Goal: Task Accomplishment & Management: Manage account settings

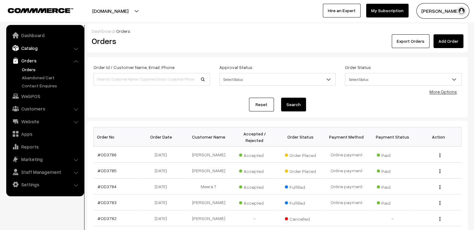
click at [53, 48] on link "Catalog" at bounding box center [45, 47] width 74 height 11
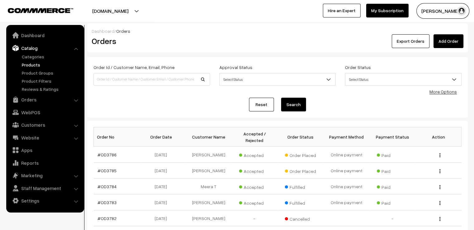
click at [37, 64] on link "Products" at bounding box center [51, 64] width 62 height 7
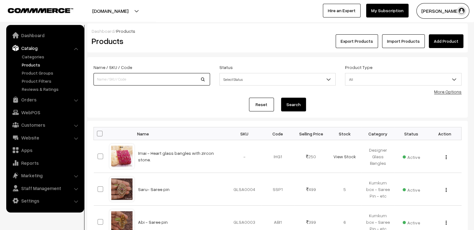
click at [147, 83] on input at bounding box center [151, 79] width 116 height 12
type input "ami"
click at [281, 97] on button "Search" at bounding box center [293, 104] width 25 height 14
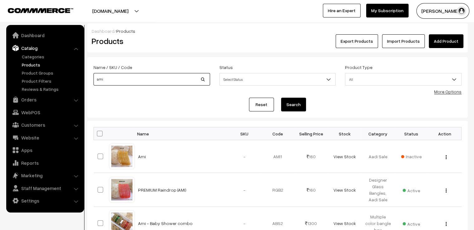
click at [135, 76] on input "ami" at bounding box center [151, 79] width 116 height 12
type input "ami grade"
click at [281, 97] on button "Search" at bounding box center [293, 104] width 25 height 14
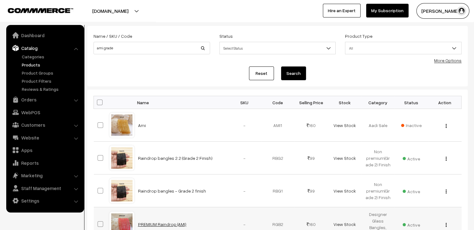
scroll to position [62, 0]
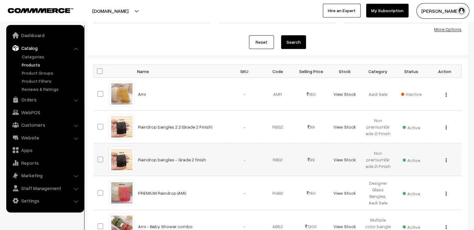
click at [116, 162] on div at bounding box center [122, 159] width 24 height 24
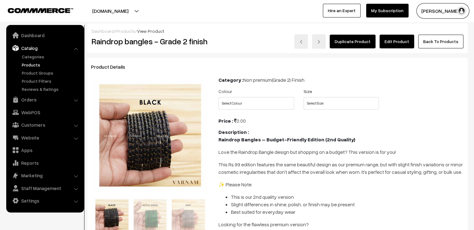
click at [402, 41] on link "Edit Product" at bounding box center [396, 42] width 35 height 14
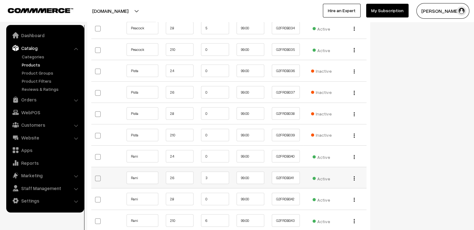
scroll to position [1433, 0]
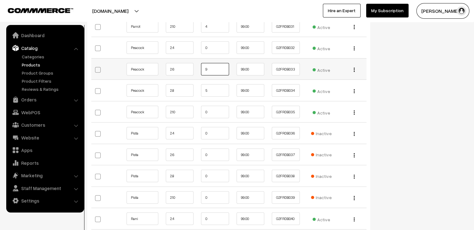
click at [219, 68] on input "9" at bounding box center [215, 69] width 28 height 12
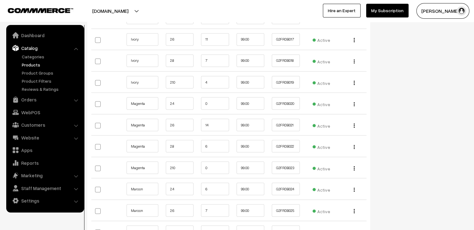
scroll to position [1028, 0]
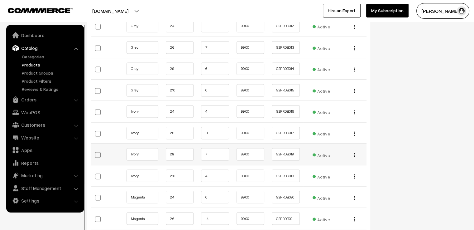
type input "8"
click at [212, 151] on input "7" at bounding box center [215, 154] width 28 height 12
click at [216, 133] on input "11" at bounding box center [215, 132] width 28 height 12
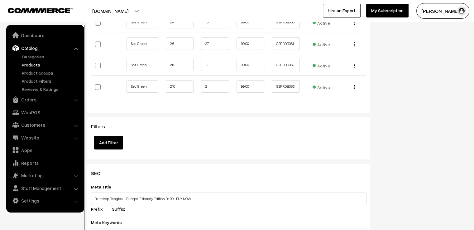
scroll to position [1993, 0]
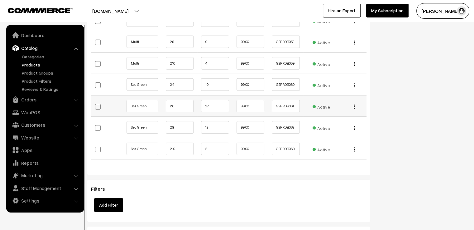
type input "10"
click at [219, 100] on input "27" at bounding box center [215, 106] width 28 height 12
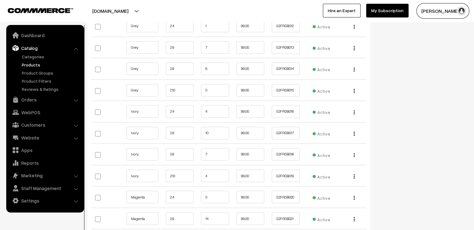
scroll to position [934, 0]
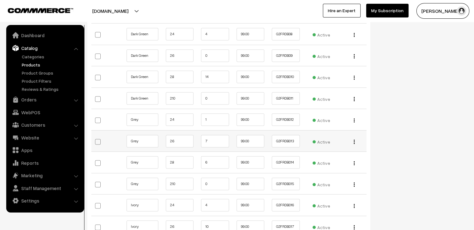
type input "26"
drag, startPoint x: 211, startPoint y: 141, endPoint x: 203, endPoint y: 137, distance: 9.4
click at [207, 140] on input "7" at bounding box center [215, 141] width 28 height 12
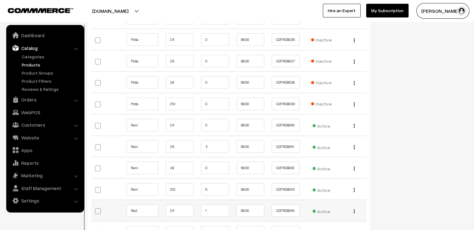
scroll to position [1557, 0]
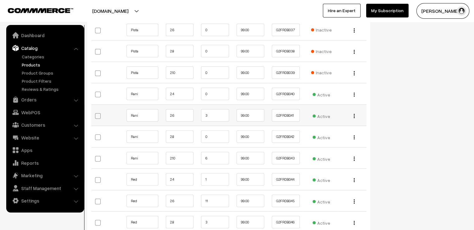
type input "6"
click at [212, 111] on input "3" at bounding box center [215, 115] width 28 height 12
type input "2"
click at [214, 93] on input "14" at bounding box center [215, 93] width 28 height 12
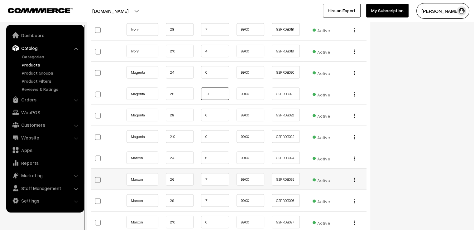
type input "13"
click at [217, 177] on input "7" at bounding box center [215, 179] width 28 height 12
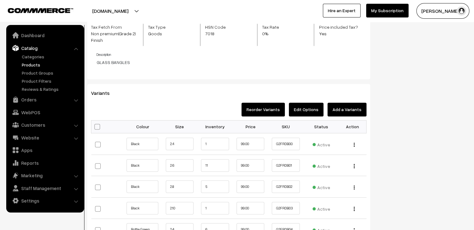
scroll to position [685, 0]
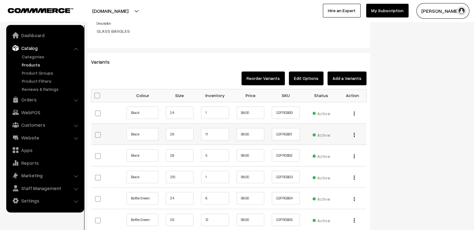
type input "6"
click at [211, 131] on input "11" at bounding box center [215, 134] width 28 height 12
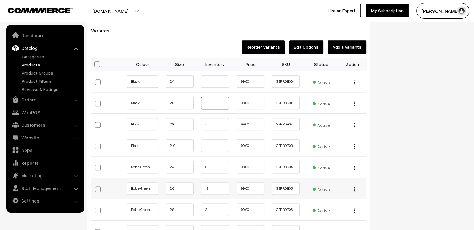
type input "10"
click at [218, 188] on input "12" at bounding box center [215, 188] width 28 height 12
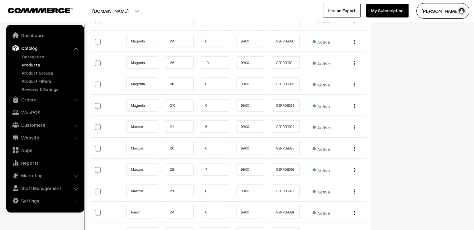
scroll to position [1277, 0]
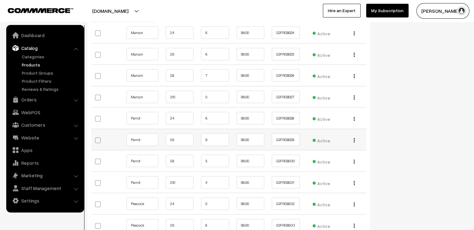
type input "11"
click at [217, 136] on input "9" at bounding box center [215, 139] width 28 height 12
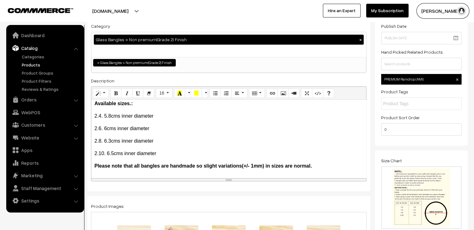
scroll to position [0, 0]
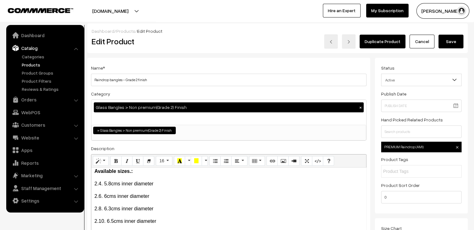
type input "8"
click at [455, 42] on button "Save" at bounding box center [450, 42] width 25 height 14
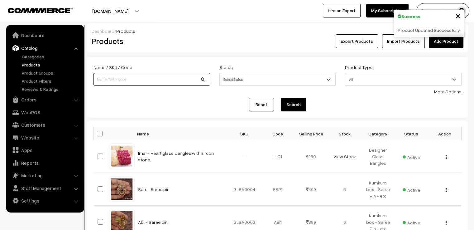
click at [108, 76] on input at bounding box center [151, 79] width 116 height 12
type input "ami 20"
click at [281, 97] on button "Search" at bounding box center [293, 104] width 25 height 14
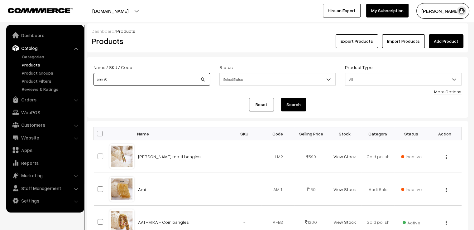
click at [143, 74] on input "ami 20" at bounding box center [151, 79] width 116 height 12
type input "ami"
click at [281, 97] on button "Search" at bounding box center [293, 104] width 25 height 14
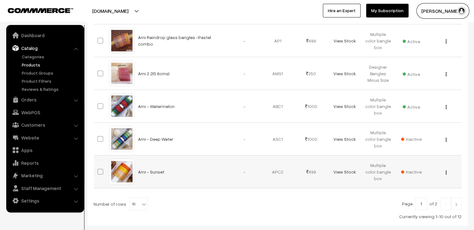
scroll to position [316, 0]
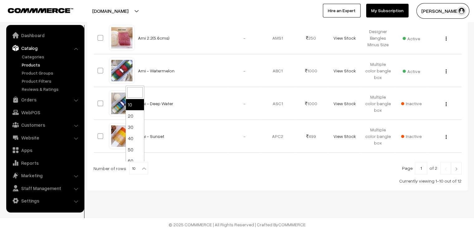
click at [131, 164] on span "10" at bounding box center [139, 168] width 18 height 12
select select "30"
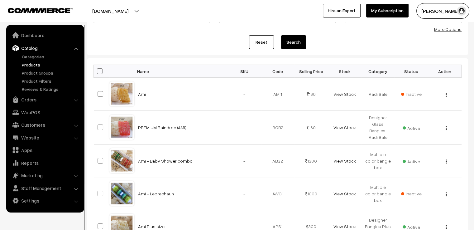
scroll to position [31, 0]
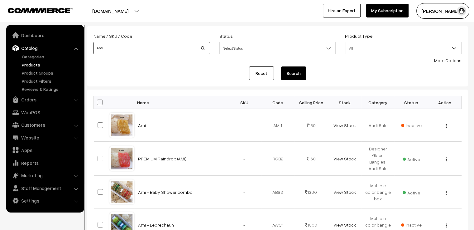
click at [150, 45] on input "ami" at bounding box center [151, 48] width 116 height 12
type input "a"
type input "premium"
click at [281, 66] on button "Search" at bounding box center [293, 73] width 25 height 14
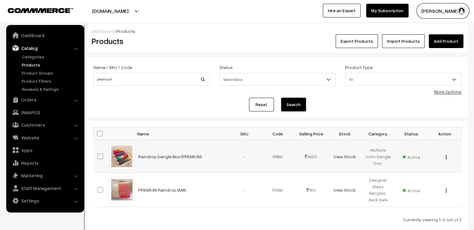
click at [129, 156] on div at bounding box center [122, 156] width 24 height 24
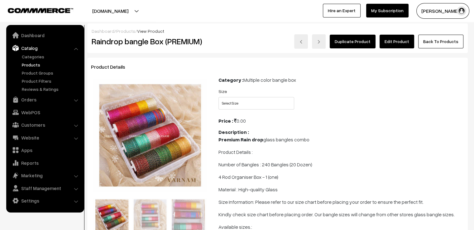
click at [399, 39] on link "Edit Product" at bounding box center [396, 42] width 35 height 14
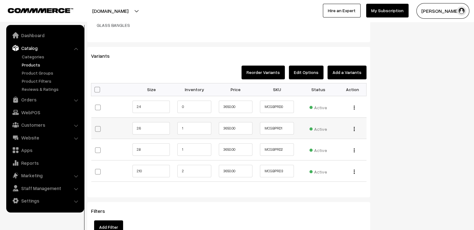
scroll to position [561, 0]
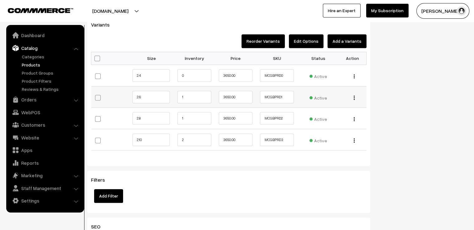
click at [193, 86] on td "1" at bounding box center [193, 96] width 41 height 21
click at [193, 91] on input "1" at bounding box center [194, 97] width 34 height 12
type input "0"
click at [206, 112] on input "1" at bounding box center [194, 118] width 34 height 12
type input "0"
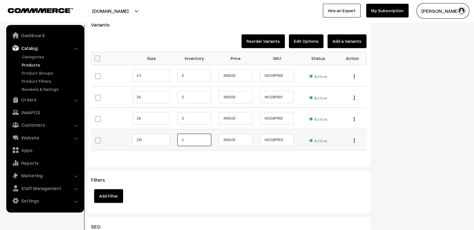
click at [205, 133] on input "2" at bounding box center [194, 139] width 34 height 12
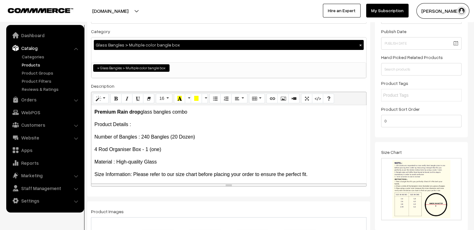
scroll to position [0, 0]
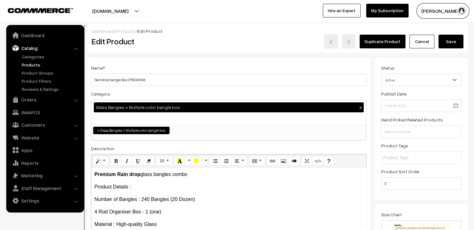
type input "1"
click at [447, 40] on button "Save" at bounding box center [450, 42] width 25 height 14
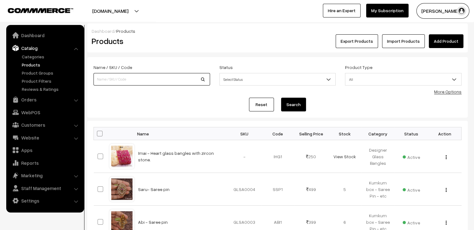
click at [96, 80] on input at bounding box center [151, 79] width 116 height 12
type input "agra"
click at [281, 97] on button "Search" at bounding box center [293, 104] width 25 height 14
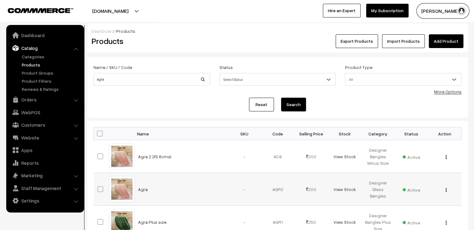
click at [116, 186] on div at bounding box center [122, 189] width 24 height 24
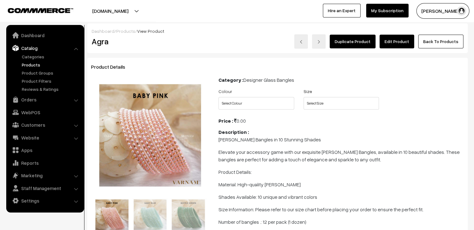
click at [411, 44] on link "Edit Product" at bounding box center [396, 42] width 35 height 14
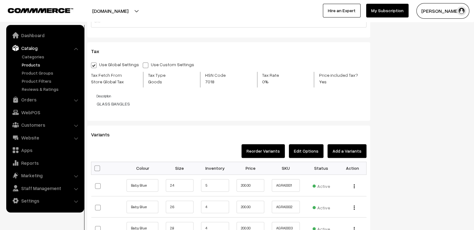
scroll to position [561, 0]
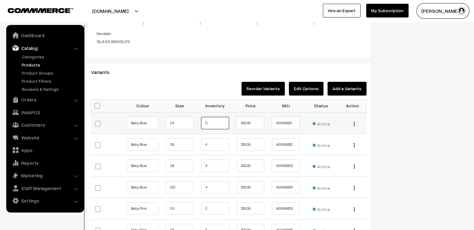
click at [215, 119] on input "5" at bounding box center [215, 122] width 28 height 12
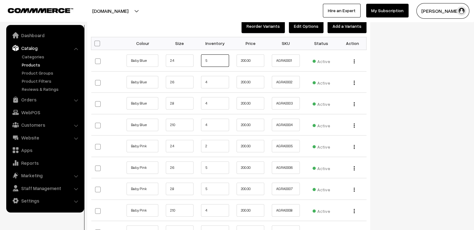
scroll to position [529, 0]
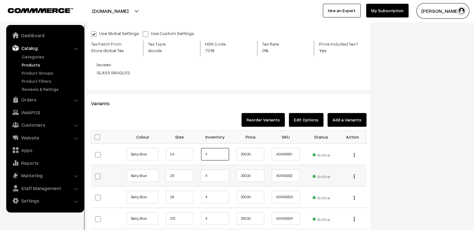
type input "4"
click at [223, 170] on input "4" at bounding box center [215, 175] width 28 height 12
type input "3"
click at [216, 195] on input "4" at bounding box center [215, 196] width 28 height 12
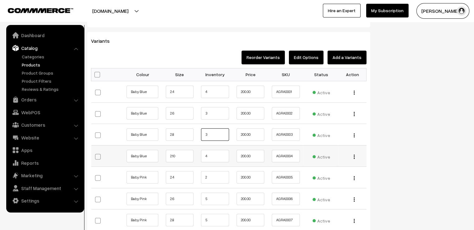
type input "3"
click at [212, 150] on input "4" at bounding box center [215, 155] width 28 height 12
type input "3"
click at [214, 176] on input "2" at bounding box center [215, 177] width 28 height 12
type input "1"
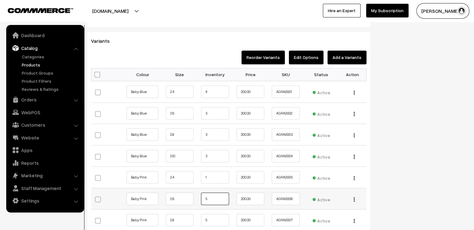
click at [222, 202] on input "5" at bounding box center [215, 198] width 28 height 12
type input "4"
click at [219, 218] on input "5" at bounding box center [215, 219] width 28 height 12
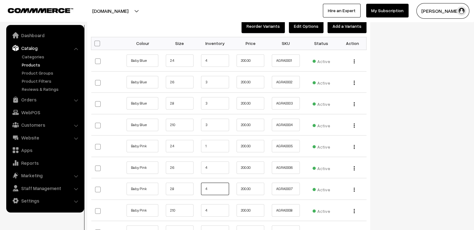
scroll to position [654, 0]
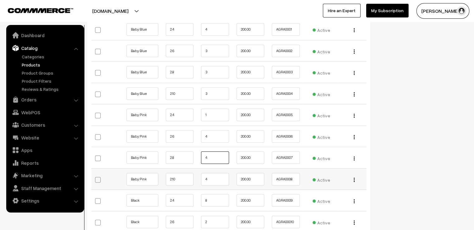
type input "4"
click at [218, 179] on input "4" at bounding box center [215, 179] width 28 height 12
type input "3"
click at [214, 202] on input "8" at bounding box center [215, 200] width 28 height 12
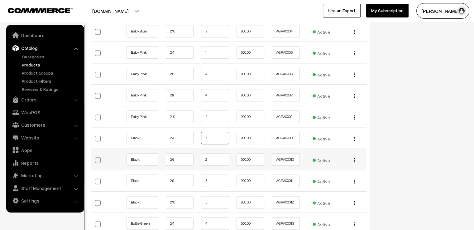
type input "7"
click at [219, 155] on input "2" at bounding box center [215, 159] width 28 height 12
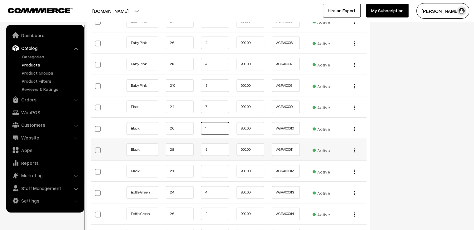
type input "1"
click at [215, 149] on input "5" at bounding box center [215, 149] width 28 height 12
type input "4"
click at [213, 156] on td "4" at bounding box center [215, 149] width 36 height 21
click at [213, 169] on input "5" at bounding box center [215, 170] width 28 height 12
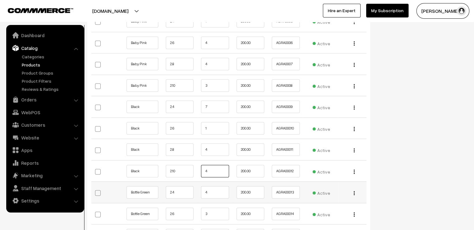
type input "4"
click at [221, 195] on input "4" at bounding box center [215, 192] width 28 height 12
type input "3"
click at [219, 207] on input "3" at bounding box center [215, 213] width 28 height 12
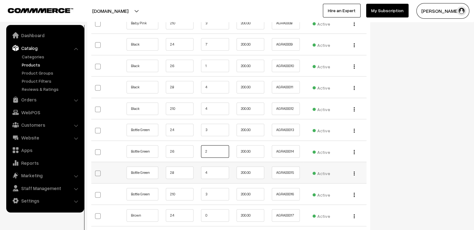
type input "2"
click at [210, 173] on input "4" at bounding box center [215, 172] width 28 height 12
type input "3"
click at [220, 199] on td "3" at bounding box center [215, 193] width 36 height 21
click at [217, 193] on input "3" at bounding box center [215, 193] width 28 height 12
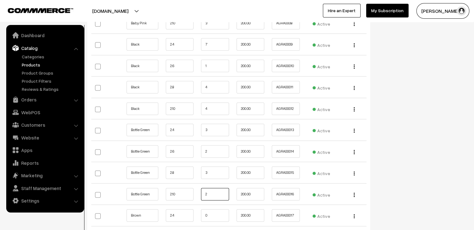
scroll to position [841, 0]
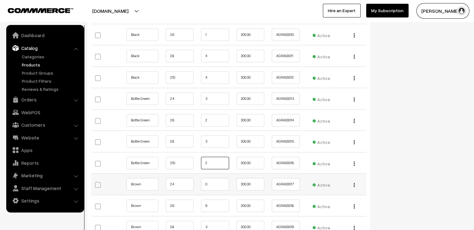
type input "2"
click at [215, 185] on input "0" at bounding box center [215, 184] width 28 height 12
click at [214, 202] on input "9" at bounding box center [215, 205] width 28 height 12
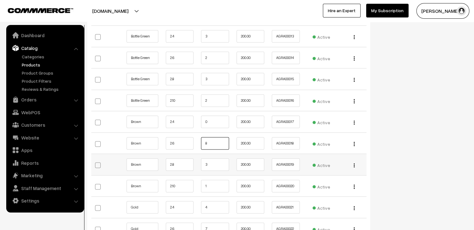
type input "8"
click at [215, 163] on input "3" at bounding box center [215, 164] width 28 height 12
type input "2"
click at [211, 177] on td "1" at bounding box center [215, 185] width 36 height 21
click at [213, 182] on input "1" at bounding box center [215, 185] width 28 height 12
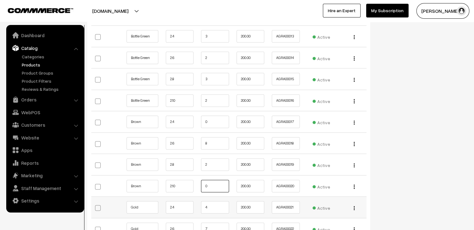
type input "0"
click at [213, 205] on input "4" at bounding box center [215, 207] width 28 height 12
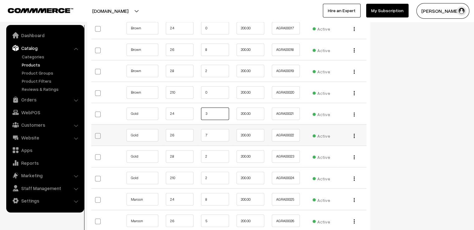
type input "3"
click at [216, 135] on input "7" at bounding box center [215, 135] width 28 height 12
type input "6"
click at [216, 147] on td "2" at bounding box center [215, 155] width 36 height 21
click at [212, 159] on input "2" at bounding box center [215, 156] width 28 height 12
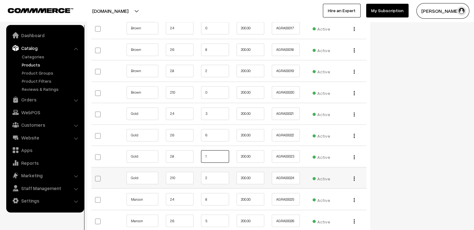
type input "1"
click at [210, 180] on input "2" at bounding box center [215, 177] width 28 height 12
type input "1"
click at [220, 200] on input "8" at bounding box center [215, 198] width 28 height 12
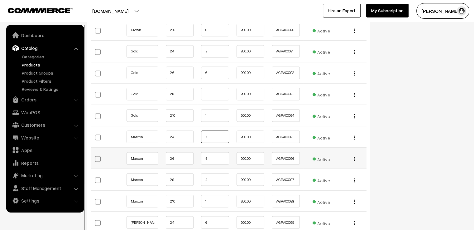
type input "7"
click at [217, 159] on input "5" at bounding box center [215, 158] width 28 height 12
type input "4"
click at [213, 170] on td "4" at bounding box center [215, 178] width 36 height 21
click at [216, 173] on input "4" at bounding box center [215, 179] width 28 height 12
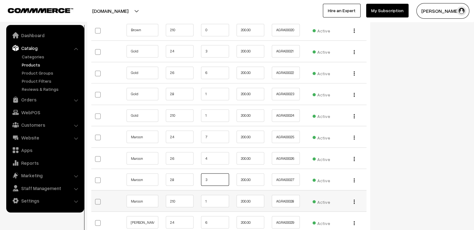
type input "3"
click at [214, 199] on input "1" at bounding box center [215, 200] width 28 height 12
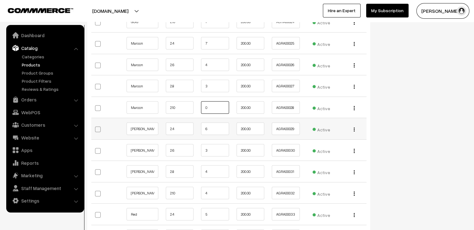
type input "0"
click at [212, 127] on input "6" at bounding box center [215, 128] width 28 height 12
type input "5"
click at [226, 147] on input "3" at bounding box center [215, 150] width 28 height 12
type input "2"
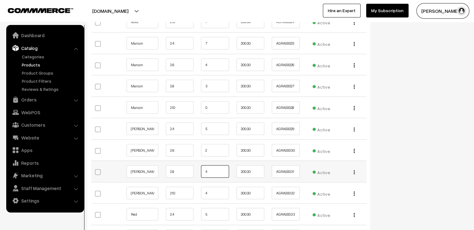
click at [219, 171] on input "4" at bounding box center [215, 171] width 28 height 12
type input "3"
click at [214, 186] on input "4" at bounding box center [215, 192] width 28 height 12
type input "3"
click at [208, 213] on input "5" at bounding box center [215, 213] width 28 height 12
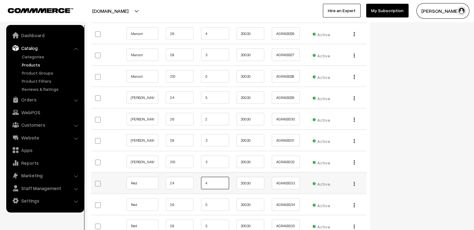
scroll to position [1246, 0]
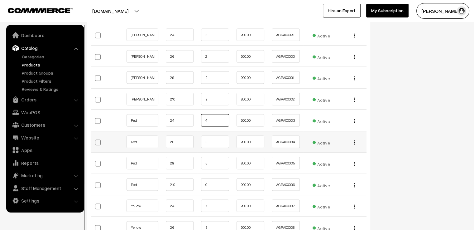
type input "4"
click at [222, 143] on input "5" at bounding box center [215, 141] width 28 height 12
type input "4"
click at [212, 158] on input "5" at bounding box center [215, 163] width 28 height 12
type input "4"
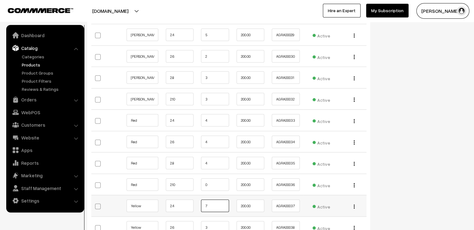
click at [216, 199] on input "7" at bounding box center [215, 205] width 28 height 12
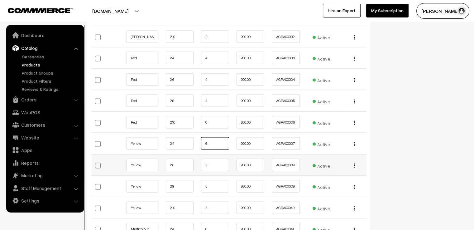
type input "6"
click at [211, 165] on input "3" at bounding box center [215, 165] width 28 height 12
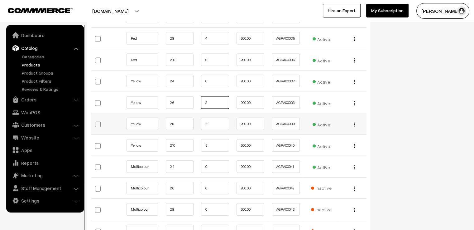
type input "2"
click at [208, 119] on input "5" at bounding box center [215, 123] width 28 height 12
type input "4"
click at [212, 139] on input "5" at bounding box center [215, 145] width 28 height 12
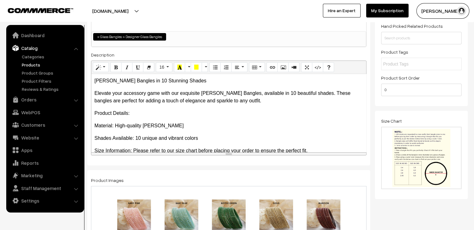
scroll to position [0, 0]
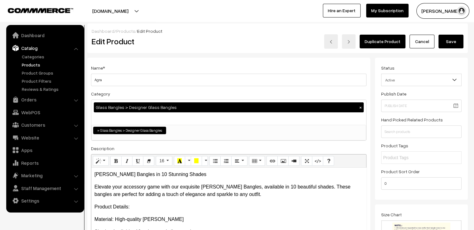
type input "4"
click at [450, 43] on button "Save" at bounding box center [450, 42] width 25 height 14
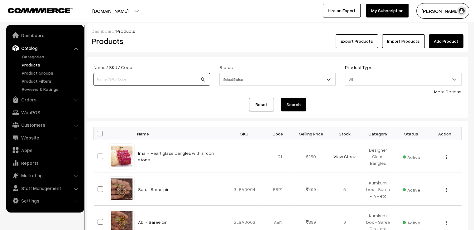
click at [192, 82] on input at bounding box center [151, 79] width 116 height 12
type input "ami"
click at [281, 97] on button "Search" at bounding box center [293, 104] width 25 height 14
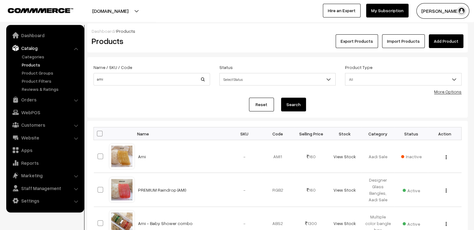
click at [255, 107] on link "Reset" at bounding box center [261, 104] width 25 height 14
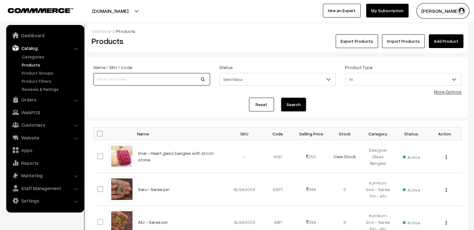
click at [156, 78] on input at bounding box center [151, 79] width 116 height 12
type input "ami"
click at [281, 97] on button "Search" at bounding box center [293, 104] width 25 height 14
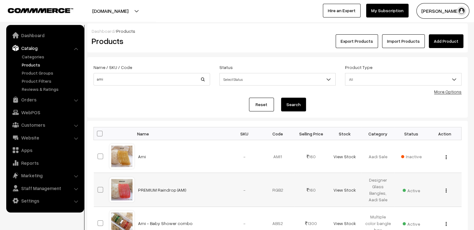
click at [121, 192] on div at bounding box center [122, 190] width 24 height 24
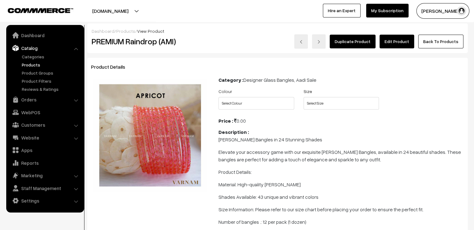
click at [398, 38] on link "Edit Product" at bounding box center [396, 42] width 35 height 14
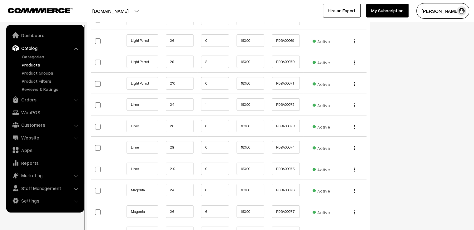
scroll to position [2211, 0]
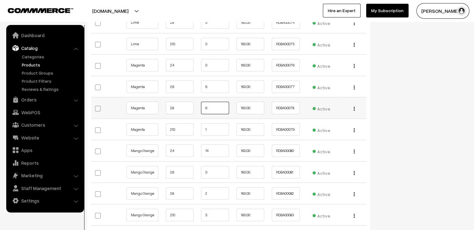
click at [217, 102] on input "6" at bounding box center [215, 108] width 28 height 12
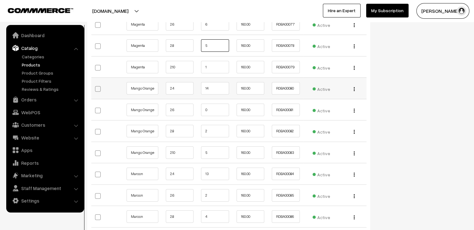
scroll to position [2367, 0]
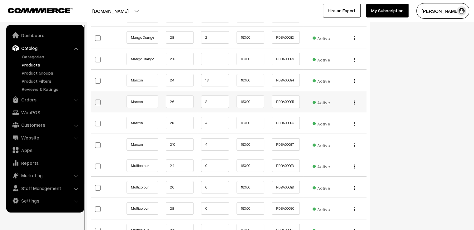
type input "5"
click at [213, 98] on input "2" at bounding box center [215, 101] width 28 height 12
type input "1"
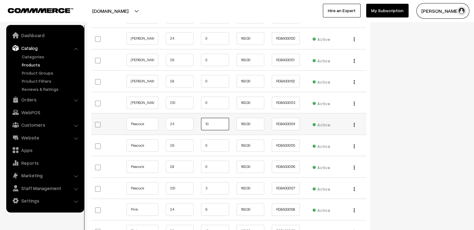
click at [217, 117] on input "10" at bounding box center [215, 123] width 28 height 12
type input "1"
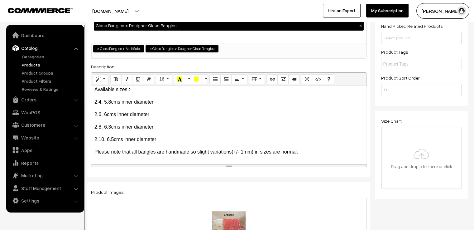
scroll to position [0, 0]
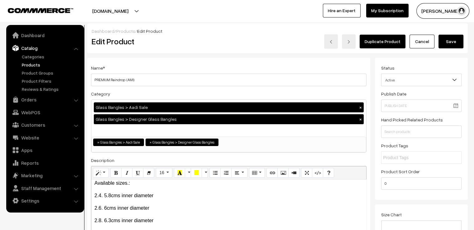
type input "8"
click at [459, 37] on button "Save" at bounding box center [450, 42] width 25 height 14
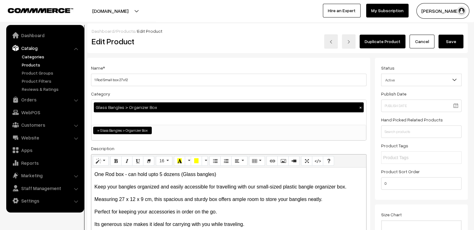
scroll to position [111, 0]
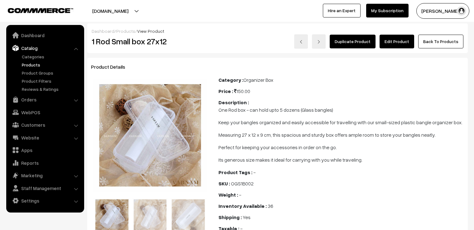
scroll to position [14, 0]
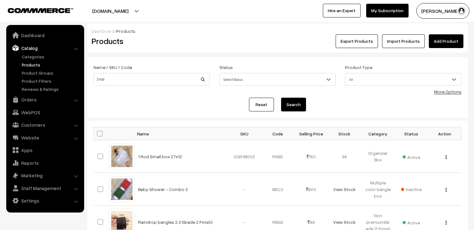
scroll to position [14, 0]
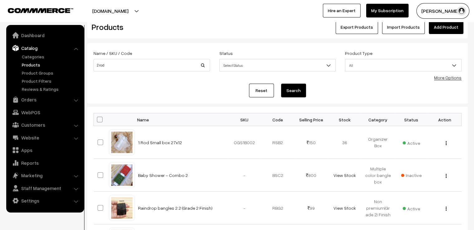
click at [143, 58] on div "Name / SKU / Code 2 rod" at bounding box center [151, 60] width 116 height 22
click at [145, 66] on input "2 rod" at bounding box center [151, 65] width 116 height 12
type input "2"
type input "ami"
click at [281, 83] on button "Search" at bounding box center [293, 90] width 25 height 14
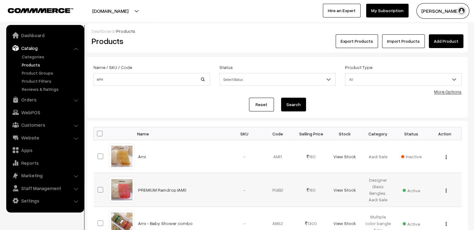
click at [122, 190] on div at bounding box center [122, 190] width 24 height 24
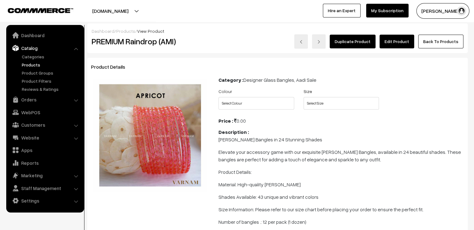
click at [394, 44] on link "Edit Product" at bounding box center [396, 42] width 35 height 14
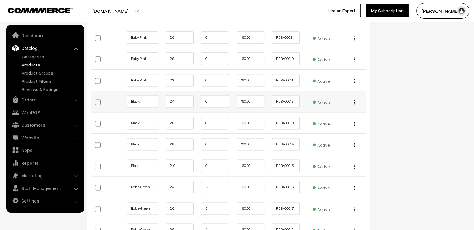
scroll to position [841, 0]
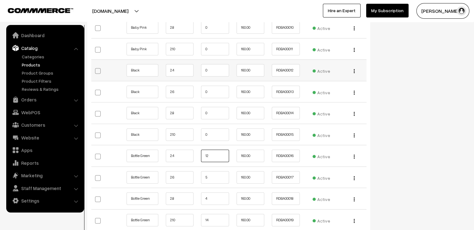
click at [214, 152] on input "12" at bounding box center [215, 155] width 28 height 12
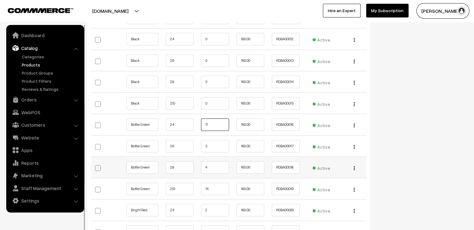
scroll to position [934, 0]
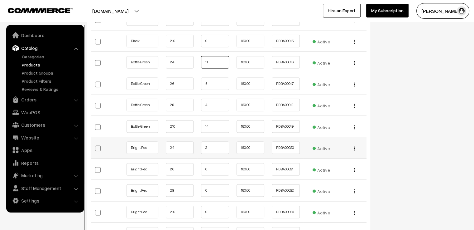
type input "11"
click at [220, 145] on input "2" at bounding box center [215, 147] width 28 height 12
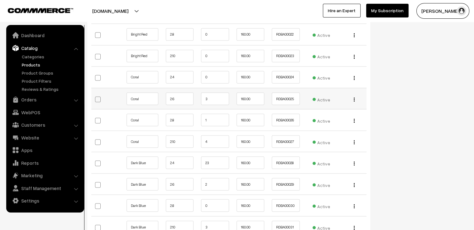
scroll to position [1121, 0]
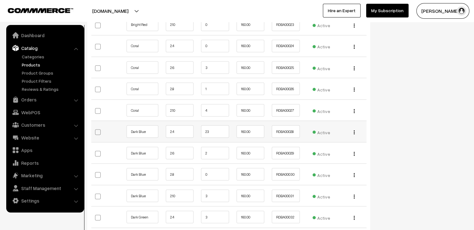
type input "1"
click at [211, 128] on input "23" at bounding box center [215, 131] width 28 height 12
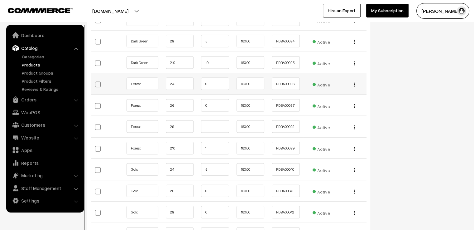
scroll to position [1370, 0]
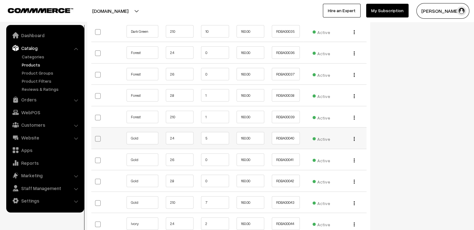
type input "22"
click at [213, 136] on input "5" at bounding box center [215, 138] width 28 height 12
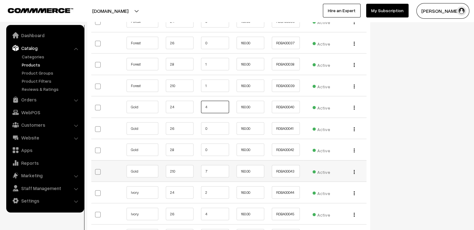
scroll to position [1433, 0]
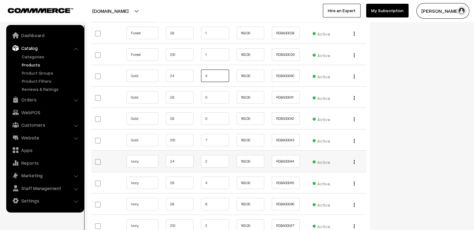
type input "4"
click at [215, 158] on input "2" at bounding box center [215, 161] width 28 height 12
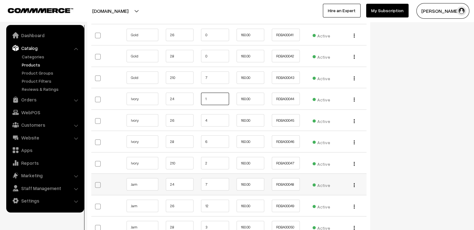
type input "1"
click at [222, 181] on input "7" at bounding box center [215, 184] width 28 height 12
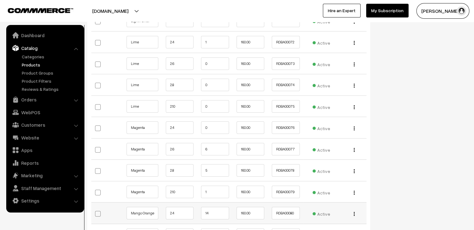
scroll to position [2211, 0]
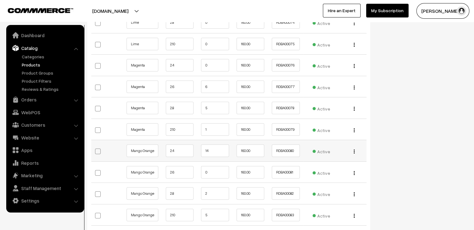
type input "6"
click at [214, 146] on input "14" at bounding box center [215, 150] width 28 height 12
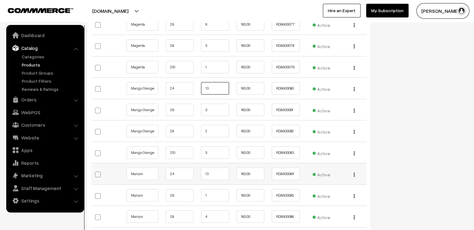
scroll to position [2305, 0]
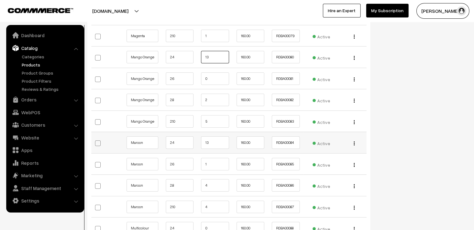
type input "13"
click at [212, 137] on input "13" at bounding box center [215, 142] width 28 height 12
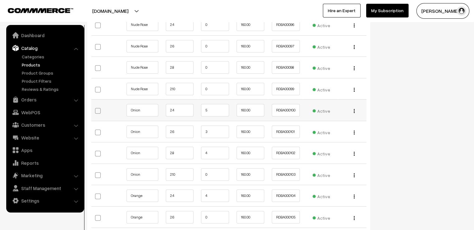
scroll to position [2710, 0]
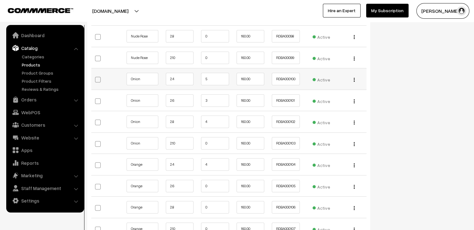
type input "12"
click at [213, 158] on input "4" at bounding box center [215, 164] width 28 height 12
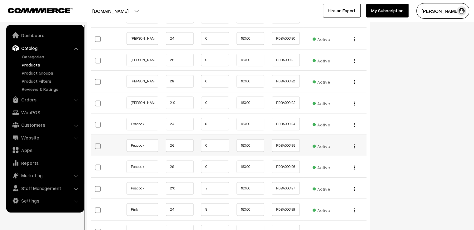
type input "3"
click at [214, 139] on input "0" at bounding box center [215, 145] width 28 height 12
click at [218, 117] on input "8" at bounding box center [215, 123] width 28 height 12
type input "7"
click at [213, 203] on input "9" at bounding box center [215, 209] width 28 height 12
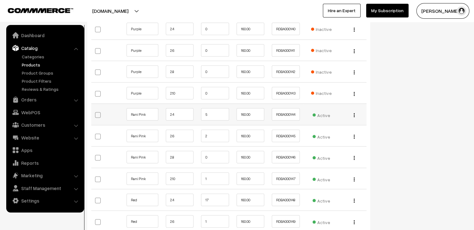
scroll to position [3675, 0]
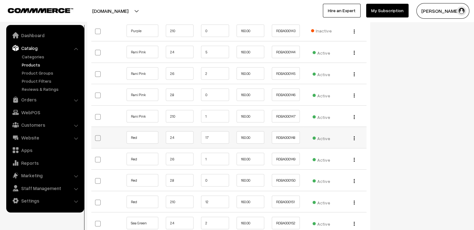
type input "8"
click at [218, 131] on input "17" at bounding box center [215, 137] width 28 height 12
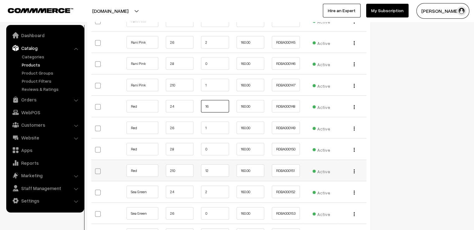
scroll to position [3737, 0]
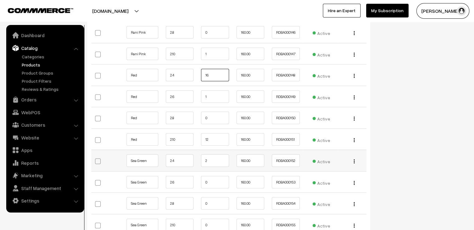
type input "16"
click at [215, 154] on input "2" at bounding box center [215, 160] width 28 height 12
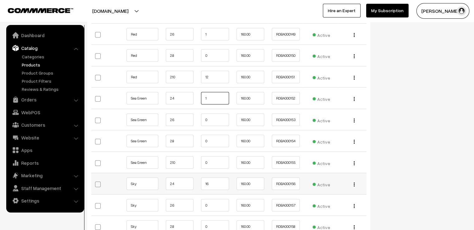
type input "1"
click at [211, 178] on input "16" at bounding box center [215, 183] width 28 height 12
type input "1"
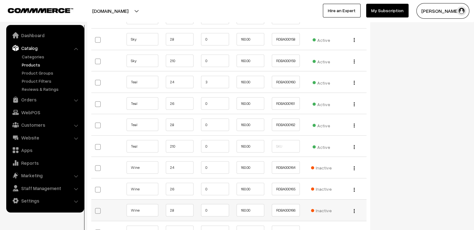
scroll to position [4049, 0]
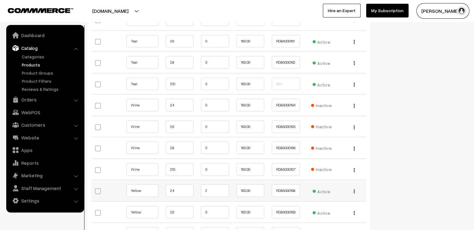
type input "15"
click at [210, 184] on input "2" at bounding box center [215, 190] width 28 height 12
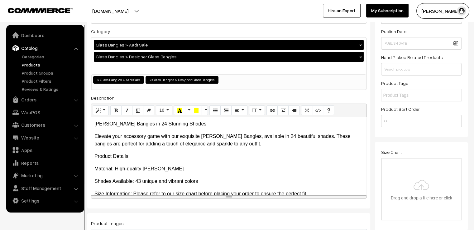
scroll to position [0, 0]
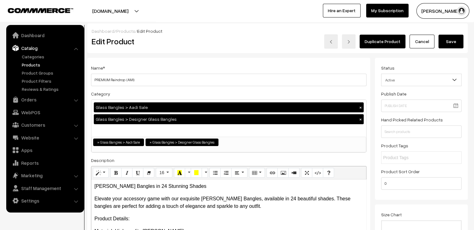
type input "1"
click at [442, 45] on button "Save" at bounding box center [450, 42] width 25 height 14
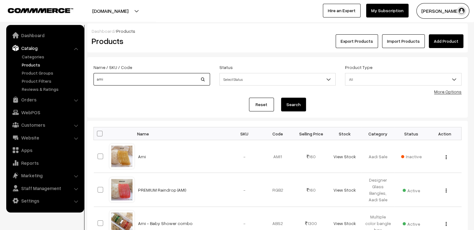
click at [103, 74] on input "ami" at bounding box center [151, 79] width 116 height 12
type input "a"
type input "charvi"
click at [281, 97] on button "Search" at bounding box center [293, 104] width 25 height 14
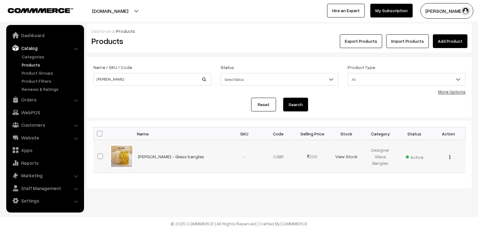
click at [123, 157] on div at bounding box center [122, 156] width 24 height 24
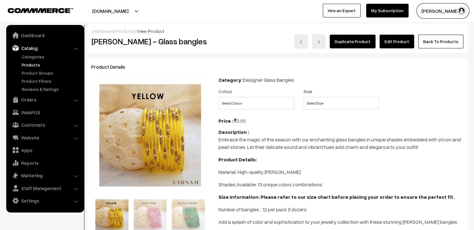
click at [401, 42] on link "Edit Product" at bounding box center [396, 42] width 35 height 14
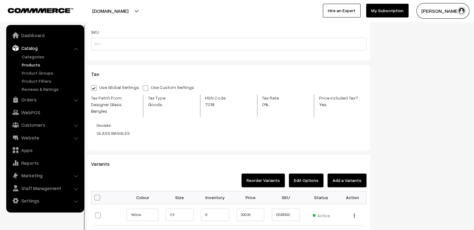
scroll to position [623, 0]
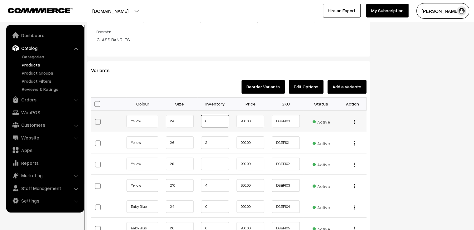
click at [212, 115] on input "6" at bounding box center [215, 121] width 28 height 12
type input "5"
click at [216, 136] on input "2" at bounding box center [215, 142] width 28 height 12
type input "1"
click at [214, 158] on input "1" at bounding box center [215, 163] width 28 height 12
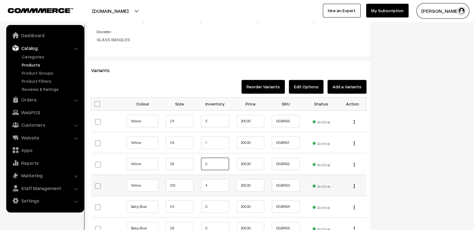
type input "0"
click at [216, 179] on input "4" at bounding box center [215, 185] width 28 height 12
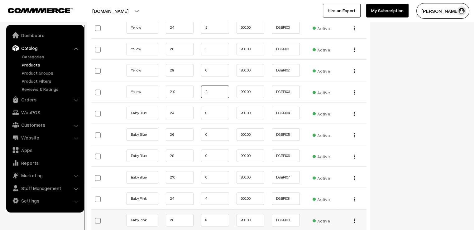
scroll to position [747, 0]
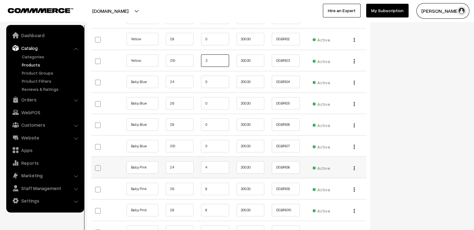
type input "3"
click at [220, 161] on input "4" at bounding box center [215, 167] width 28 height 12
type input "3"
click at [213, 182] on input "8" at bounding box center [215, 188] width 28 height 12
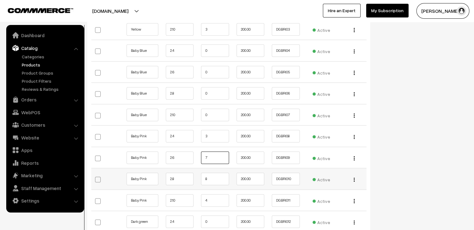
type input "7"
click at [220, 172] on input "8" at bounding box center [215, 178] width 28 height 12
type input "7"
click at [217, 194] on input "4" at bounding box center [215, 200] width 28 height 12
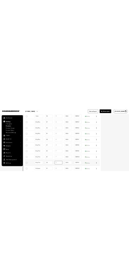
scroll to position [841, 0]
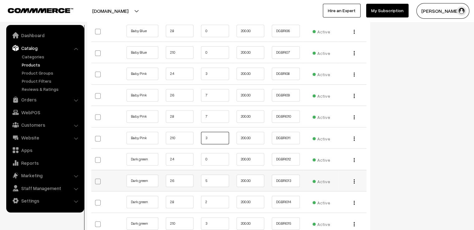
type input "3"
click at [214, 169] on td "5" at bounding box center [215, 179] width 36 height 21
click at [213, 177] on input "5" at bounding box center [215, 180] width 28 height 12
type input "4"
click at [211, 195] on input "2" at bounding box center [215, 201] width 28 height 12
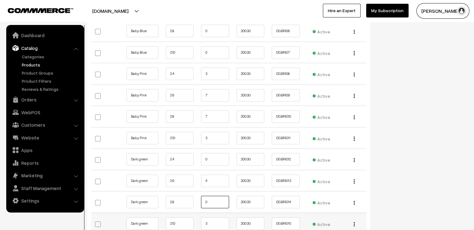
type input "0"
click at [216, 217] on input "3" at bounding box center [215, 223] width 28 height 12
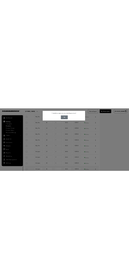
scroll to position [178, 0]
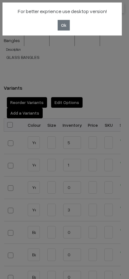
click at [106, 63] on div "For better exprience use desktop version! Ok" at bounding box center [64, 139] width 129 height 279
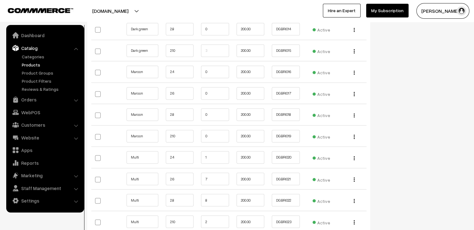
scroll to position [889, 0]
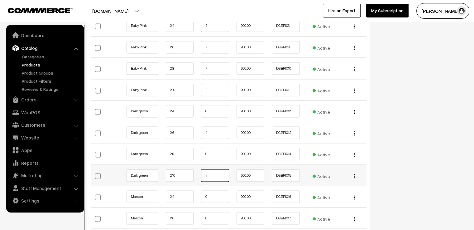
click at [212, 171] on input "text" at bounding box center [215, 175] width 28 height 12
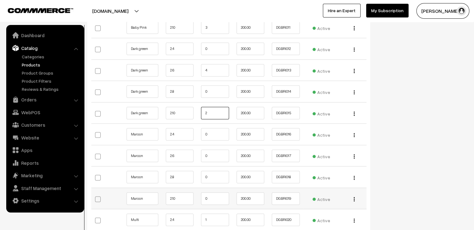
scroll to position [982, 0]
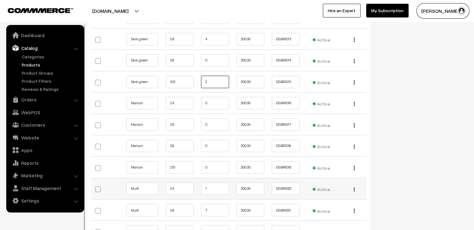
type input "2"
click at [218, 182] on input "1" at bounding box center [215, 188] width 28 height 12
type input "0"
click at [222, 203] on input "7" at bounding box center [215, 209] width 28 height 12
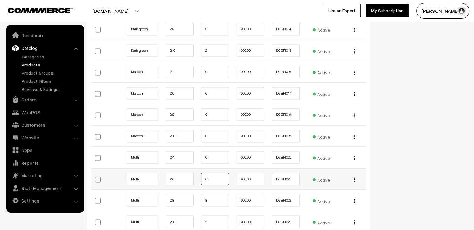
scroll to position [1045, 0]
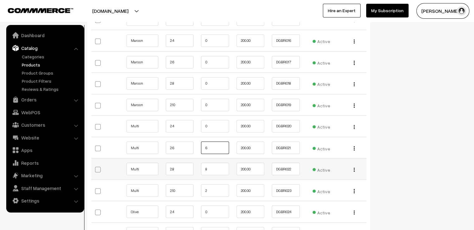
type input "6"
click at [216, 162] on input "8" at bounding box center [215, 168] width 28 height 12
type input "7"
click at [217, 184] on input "2" at bounding box center [215, 190] width 28 height 12
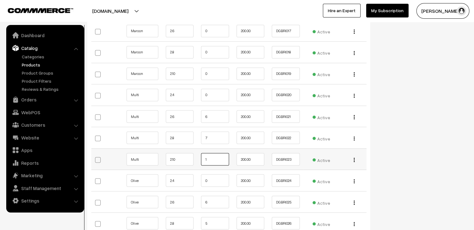
scroll to position [1107, 0]
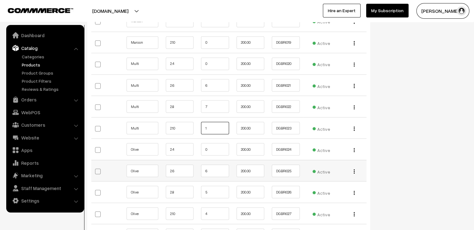
type input "1"
click at [214, 164] on input "6" at bounding box center [215, 170] width 28 height 12
type input "5"
click at [210, 186] on input "5" at bounding box center [215, 191] width 28 height 12
type input "4"
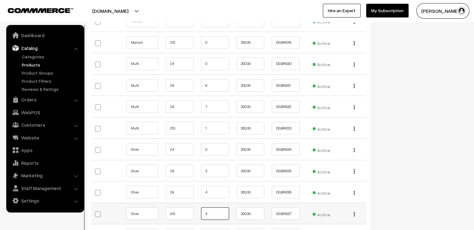
click at [210, 207] on input "4" at bounding box center [215, 213] width 28 height 12
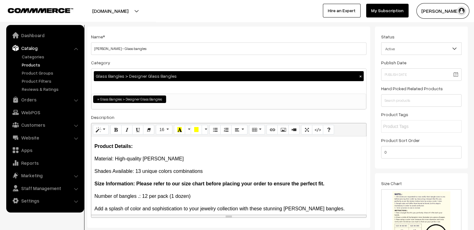
scroll to position [0, 0]
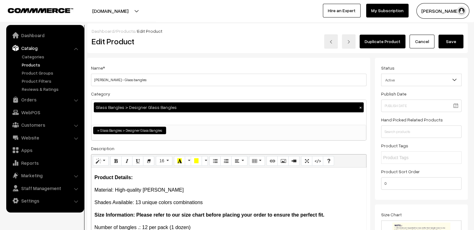
type input "3"
click at [452, 44] on button "Save" at bounding box center [450, 42] width 25 height 14
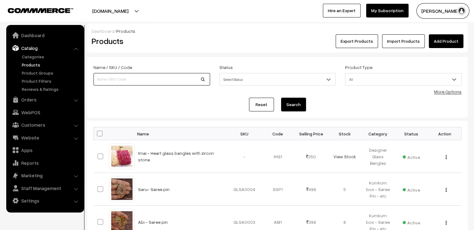
click at [115, 83] on input at bounding box center [151, 79] width 116 height 12
type input "yaashvi"
click at [281, 97] on button "Search" at bounding box center [293, 104] width 25 height 14
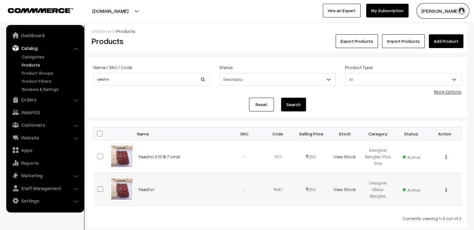
click at [120, 188] on div at bounding box center [122, 189] width 24 height 24
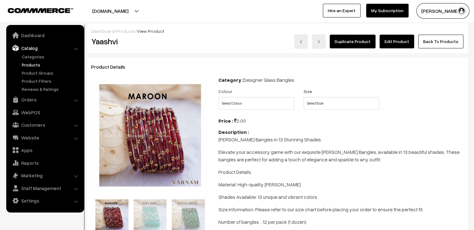
click at [409, 44] on link "Edit Product" at bounding box center [396, 42] width 35 height 14
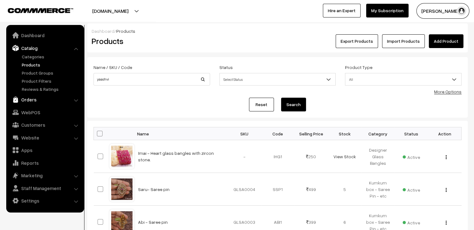
click at [70, 97] on link "Orders" at bounding box center [45, 99] width 74 height 11
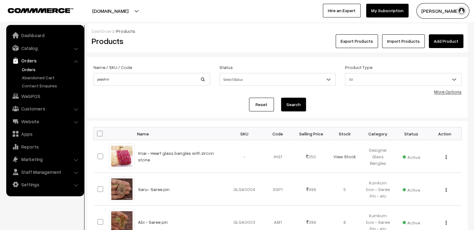
click at [39, 72] on link "Orders" at bounding box center [51, 69] width 62 height 7
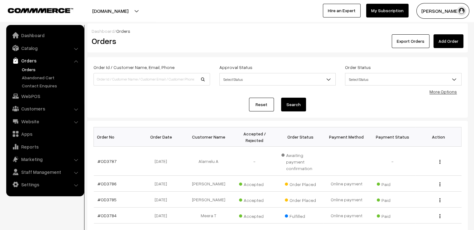
click at [263, 106] on link "Reset" at bounding box center [261, 104] width 25 height 14
click at [170, 191] on td "03-09-2025" at bounding box center [163, 199] width 46 height 16
click at [168, 191] on td "03-09-2025" at bounding box center [163, 199] width 46 height 16
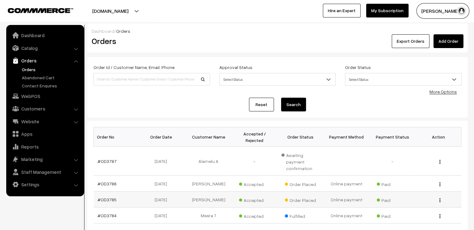
click at [168, 191] on td "03-09-2025" at bounding box center [163, 199] width 46 height 16
click at [110, 197] on link "#OD3785" at bounding box center [106, 199] width 19 height 5
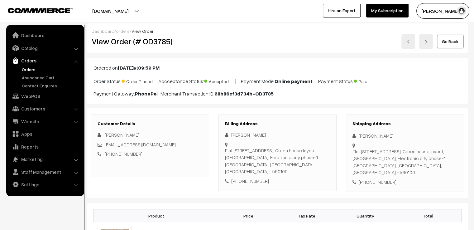
click at [410, 47] on link at bounding box center [408, 41] width 14 height 14
